Goal: Task Accomplishment & Management: Manage account settings

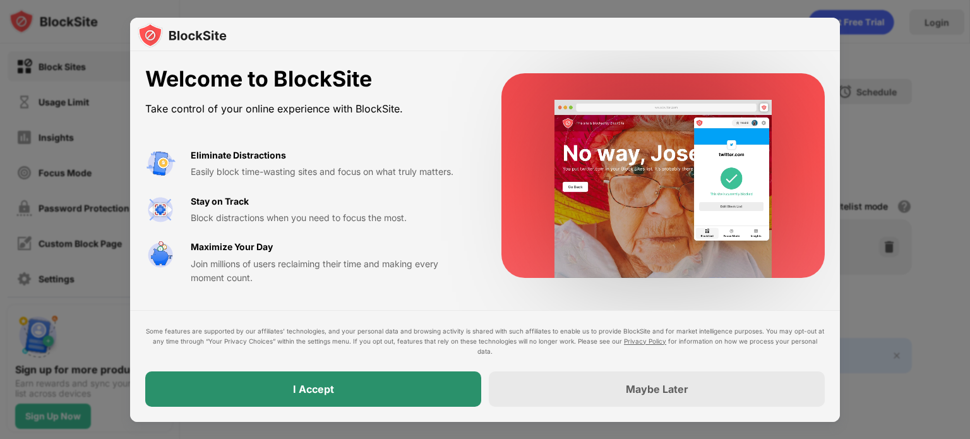
click at [378, 404] on div "I Accept" at bounding box center [313, 388] width 336 height 35
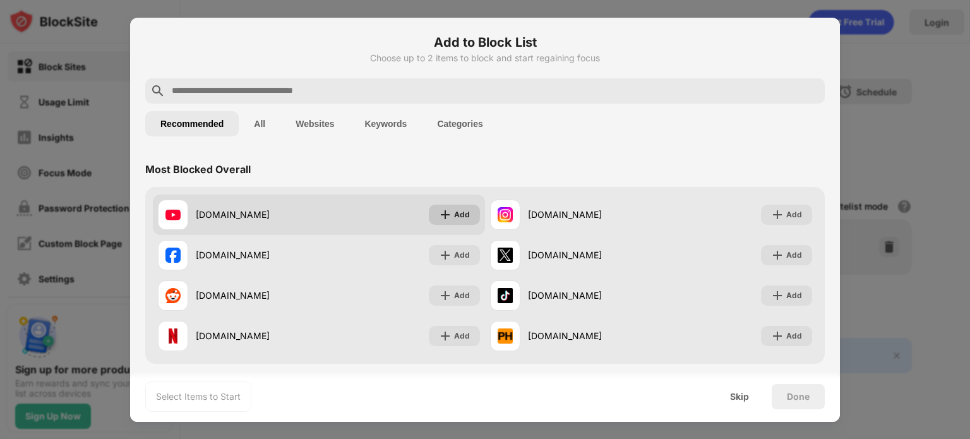
click at [470, 219] on div "Add" at bounding box center [454, 215] width 51 height 20
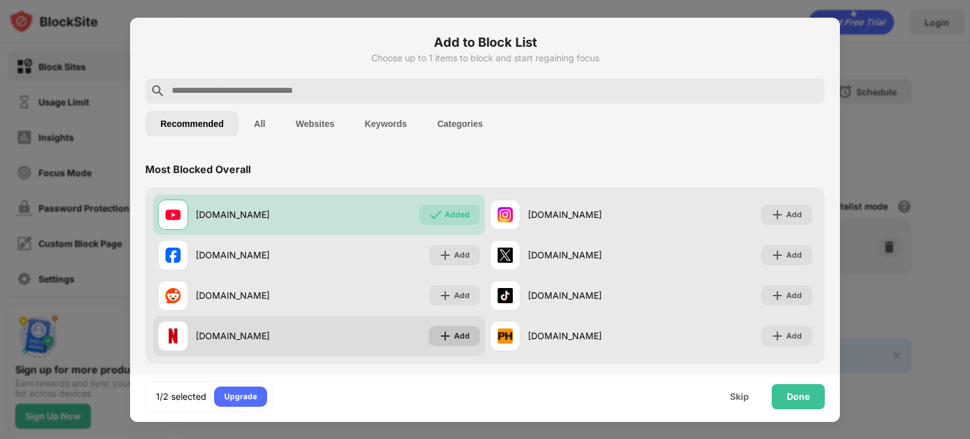
click at [447, 326] on div "Add" at bounding box center [454, 336] width 51 height 20
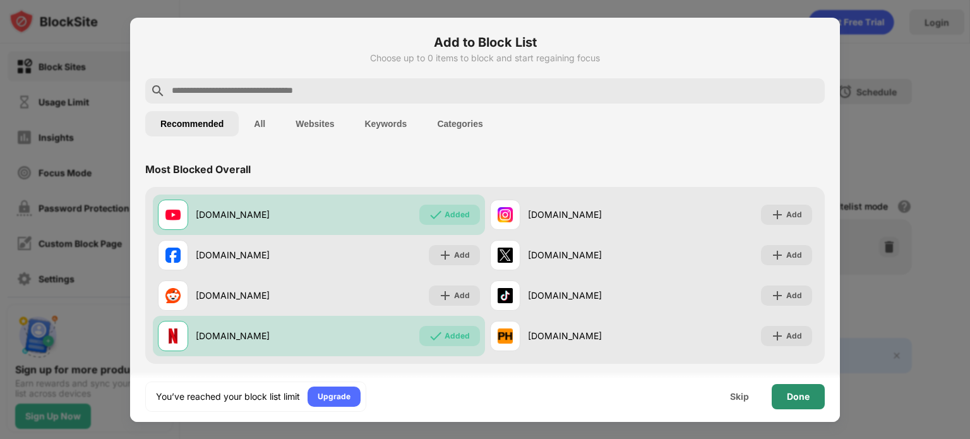
click at [800, 393] on div "Done" at bounding box center [798, 397] width 23 height 10
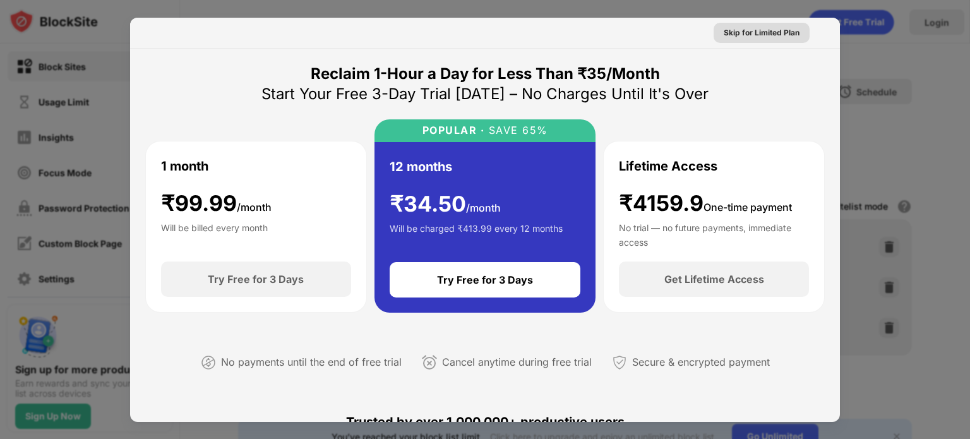
click at [771, 34] on div "Skip for Limited Plan" at bounding box center [762, 33] width 76 height 13
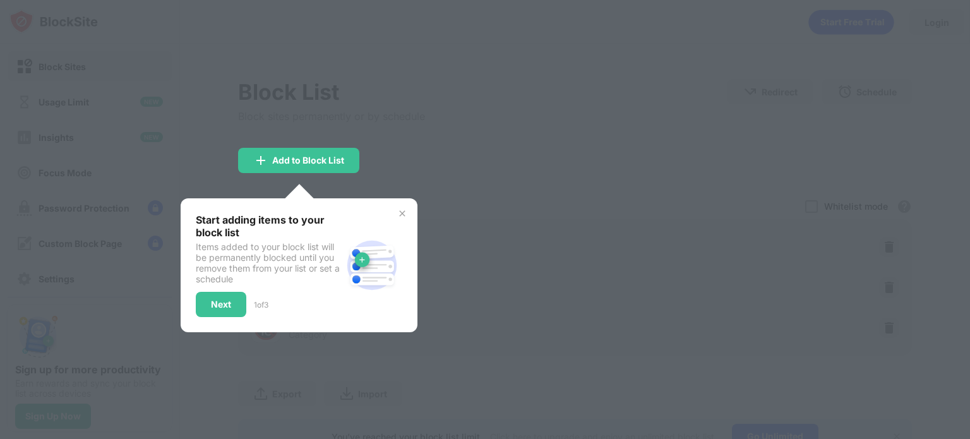
click at [402, 208] on img at bounding box center [402, 213] width 10 height 10
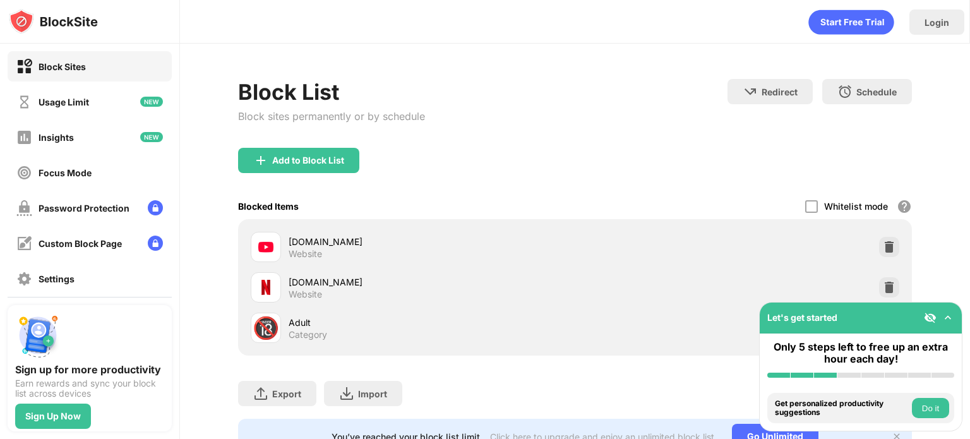
click at [929, 416] on button "Do it" at bounding box center [930, 408] width 37 height 20
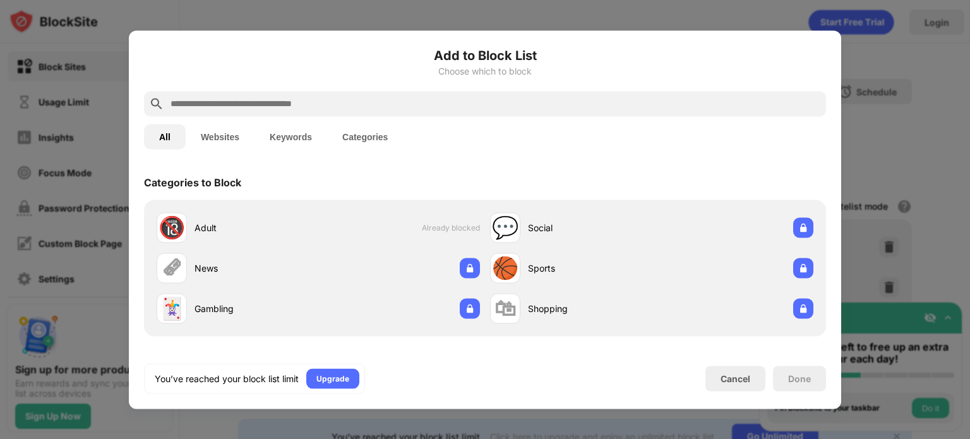
click at [954, 199] on div at bounding box center [485, 219] width 970 height 439
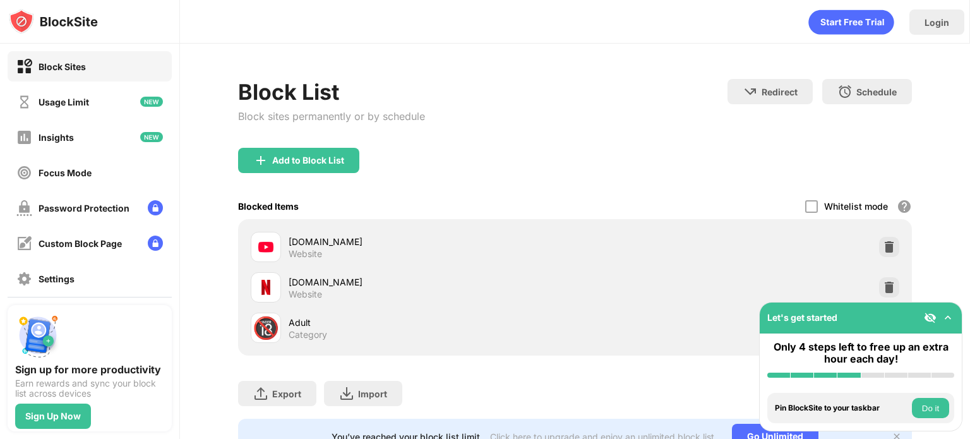
click at [779, 133] on div "Block List Block sites permanently or by schedule Redirect Choose a site to be …" at bounding box center [575, 113] width 674 height 69
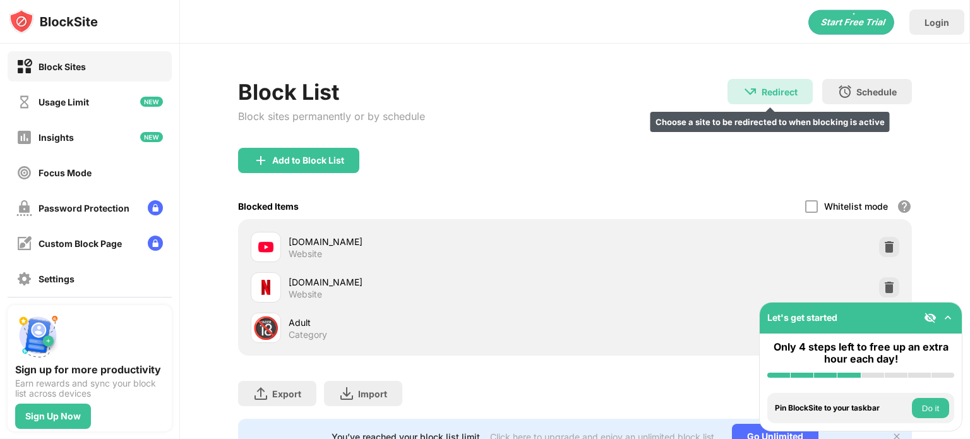
click at [762, 96] on div "Redirect" at bounding box center [780, 92] width 36 height 11
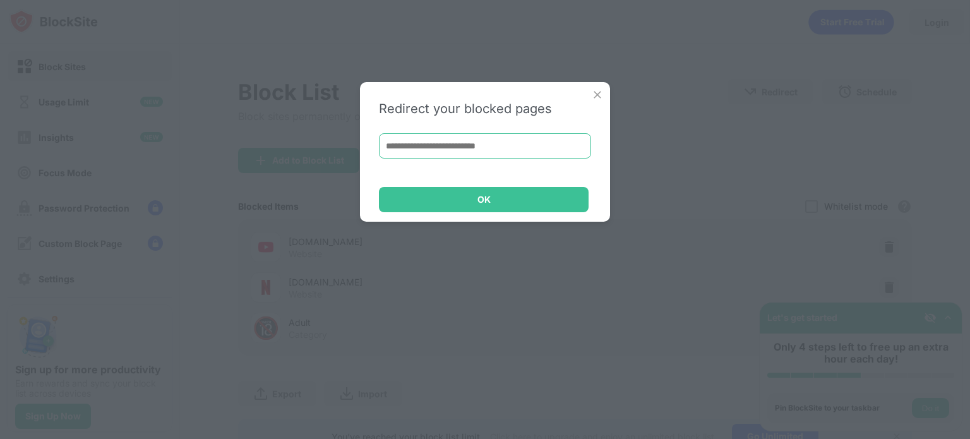
click at [518, 144] on input at bounding box center [485, 145] width 212 height 25
